Goal: Information Seeking & Learning: Learn about a topic

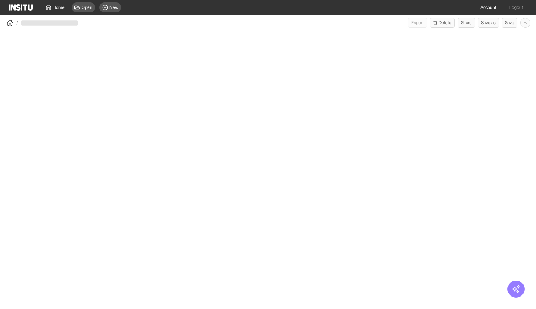
select select "**"
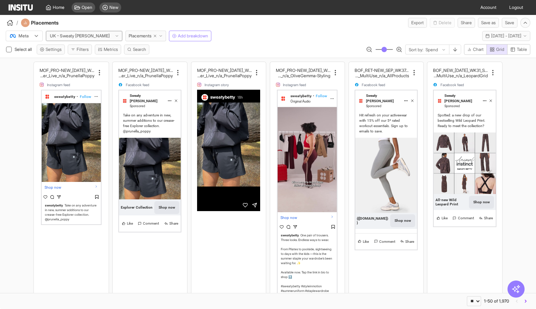
click at [91, 36] on span "UK - Sweaty [PERSON_NAME]" at bounding box center [82, 35] width 66 height 7
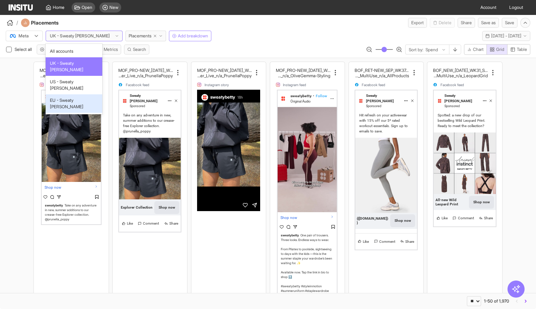
click at [78, 97] on span "EU - Sweaty Betty" at bounding box center [74, 103] width 48 height 13
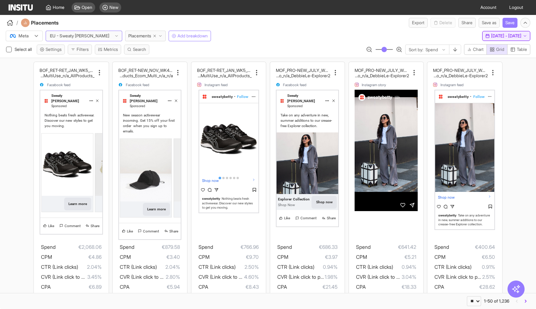
click at [482, 38] on button "Mon 4 - Mon 18 Aug, 2025 4 Aug 25 - 18 Aug 25" at bounding box center [506, 36] width 48 height 10
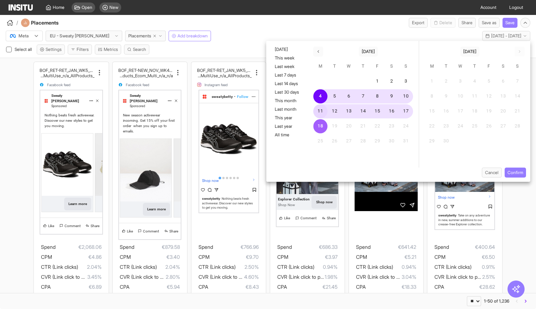
click at [318, 113] on button "11" at bounding box center [320, 111] width 14 height 14
click at [406, 113] on button "17" at bounding box center [406, 111] width 14 height 14
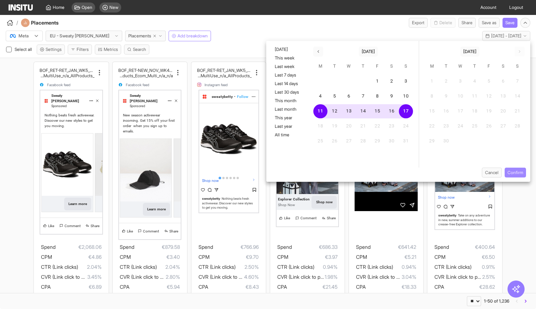
click at [514, 175] on button "Confirm" at bounding box center [515, 173] width 21 height 10
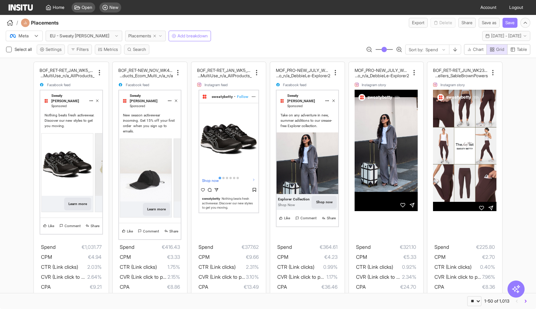
click at [153, 37] on icon "button" at bounding box center [155, 36] width 4 height 4
click at [135, 35] on span "Placements" at bounding box center [139, 36] width 23 height 6
click at [140, 16] on div "/ Placements Export Delete Share Save as Save" at bounding box center [268, 21] width 536 height 13
select select "**"
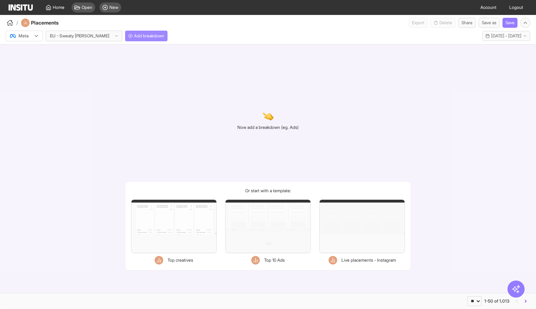
click at [134, 33] on span "Add breakdown" at bounding box center [149, 36] width 30 height 6
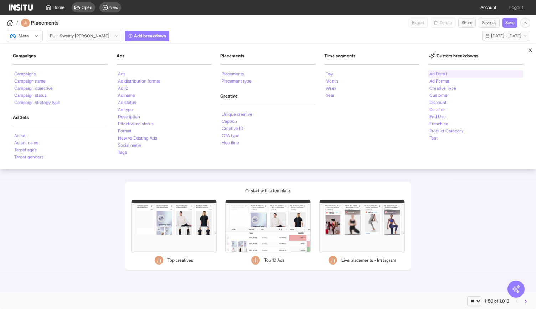
click at [432, 75] on li "Ad Detail" at bounding box center [438, 74] width 17 height 4
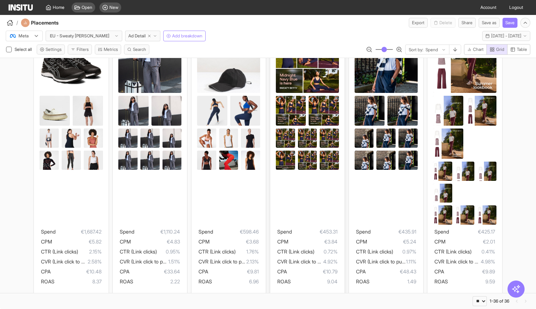
scroll to position [61, 0]
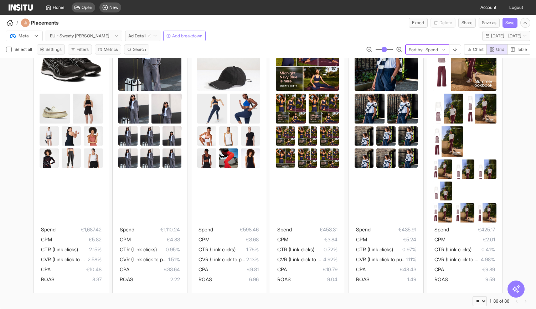
click at [442, 46] on div at bounding box center [444, 49] width 4 height 9
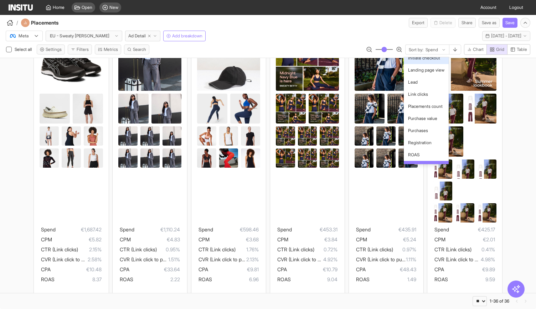
scroll to position [336, 0]
click at [426, 32] on span "CTR (Link clicks)" at bounding box center [424, 29] width 32 height 6
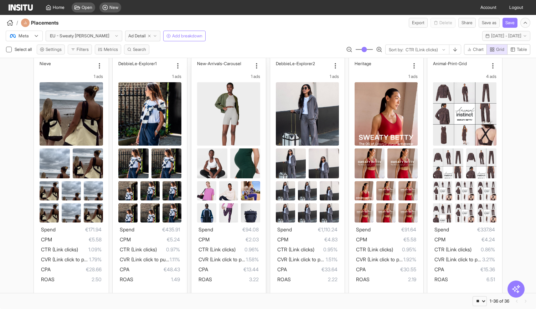
scroll to position [257, 0]
